Goal: Information Seeking & Learning: Learn about a topic

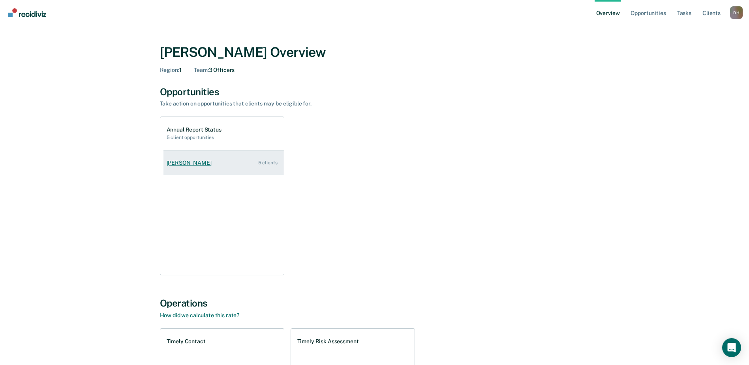
click at [180, 159] on link "[PERSON_NAME] 5 clients" at bounding box center [223, 163] width 120 height 23
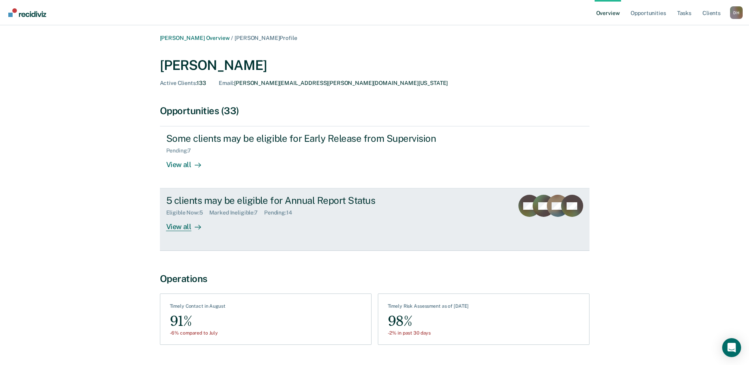
click at [188, 231] on div "View all" at bounding box center [188, 223] width 44 height 15
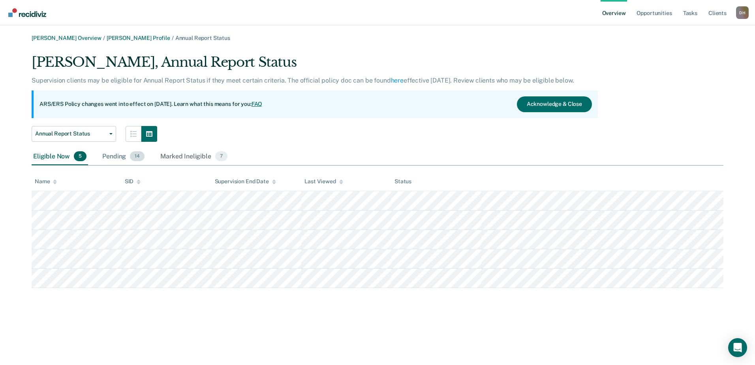
click at [116, 154] on div "Pending 14" at bounding box center [123, 156] width 45 height 17
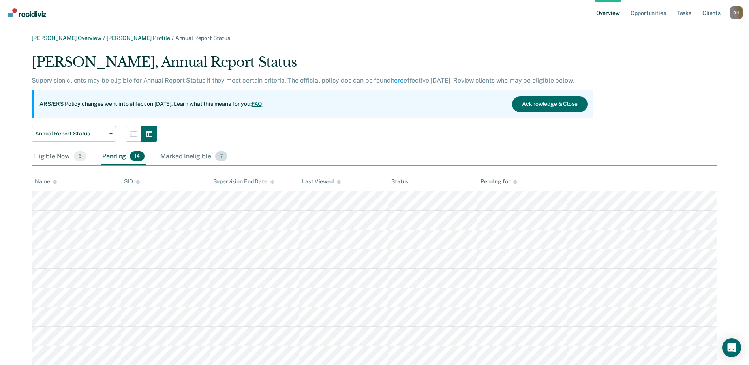
click at [182, 156] on div "Marked Ineligible 7" at bounding box center [194, 156] width 70 height 17
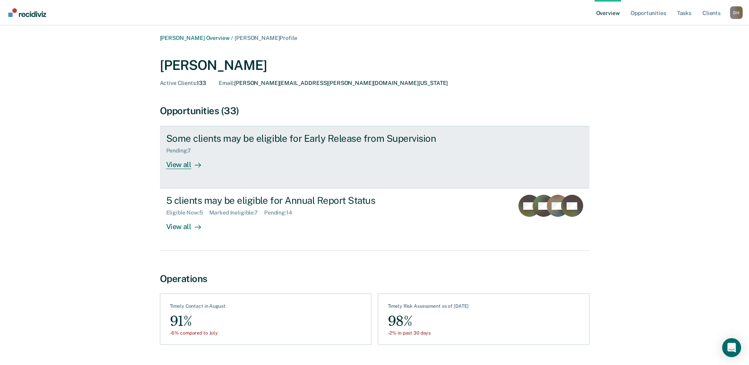
click at [181, 169] on link "Some clients may be eligible for Early Release from Supervision Pending : 7 Vie…" at bounding box center [375, 157] width 430 height 62
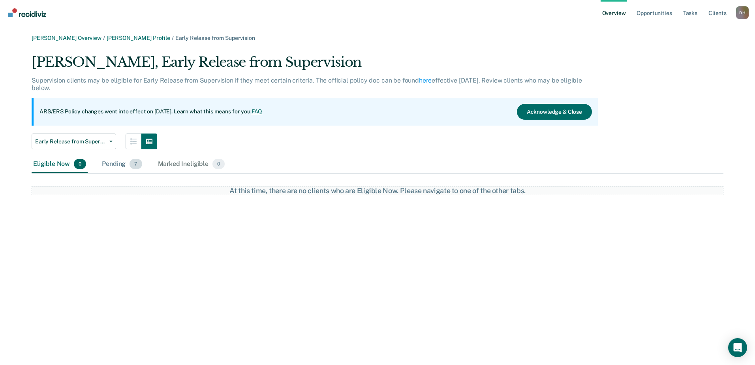
click at [113, 162] on div "Pending 7" at bounding box center [121, 164] width 43 height 17
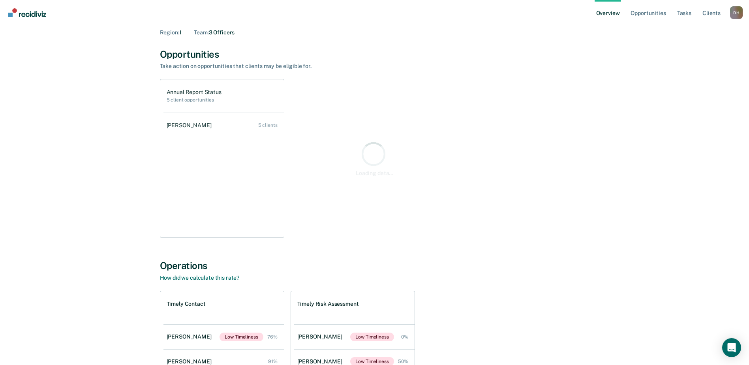
scroll to position [39, 0]
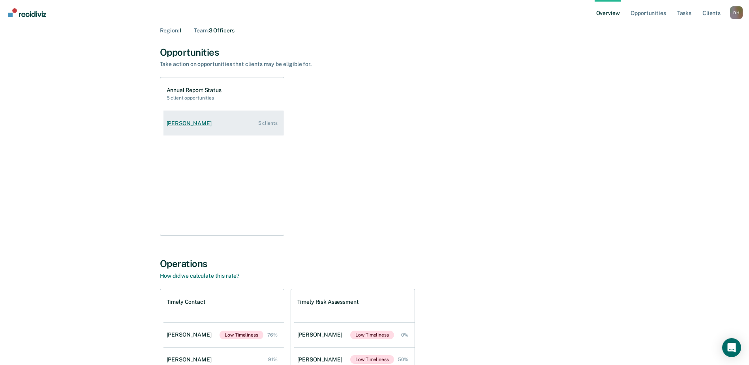
click at [182, 123] on div "[PERSON_NAME]" at bounding box center [191, 123] width 48 height 7
